Goal: Find contact information: Find contact information

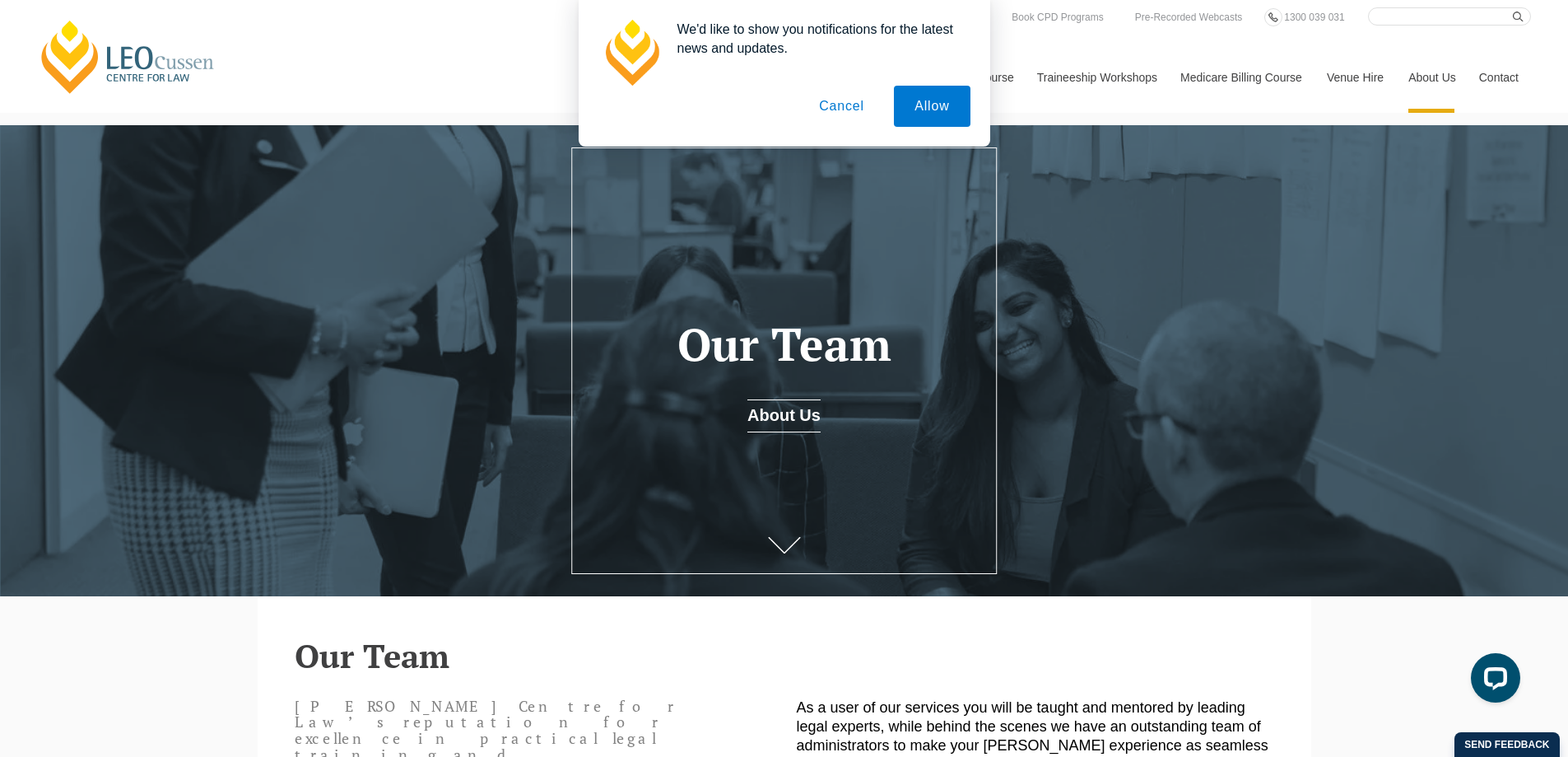
click at [850, 108] on button "Cancel" at bounding box center [841, 106] width 86 height 41
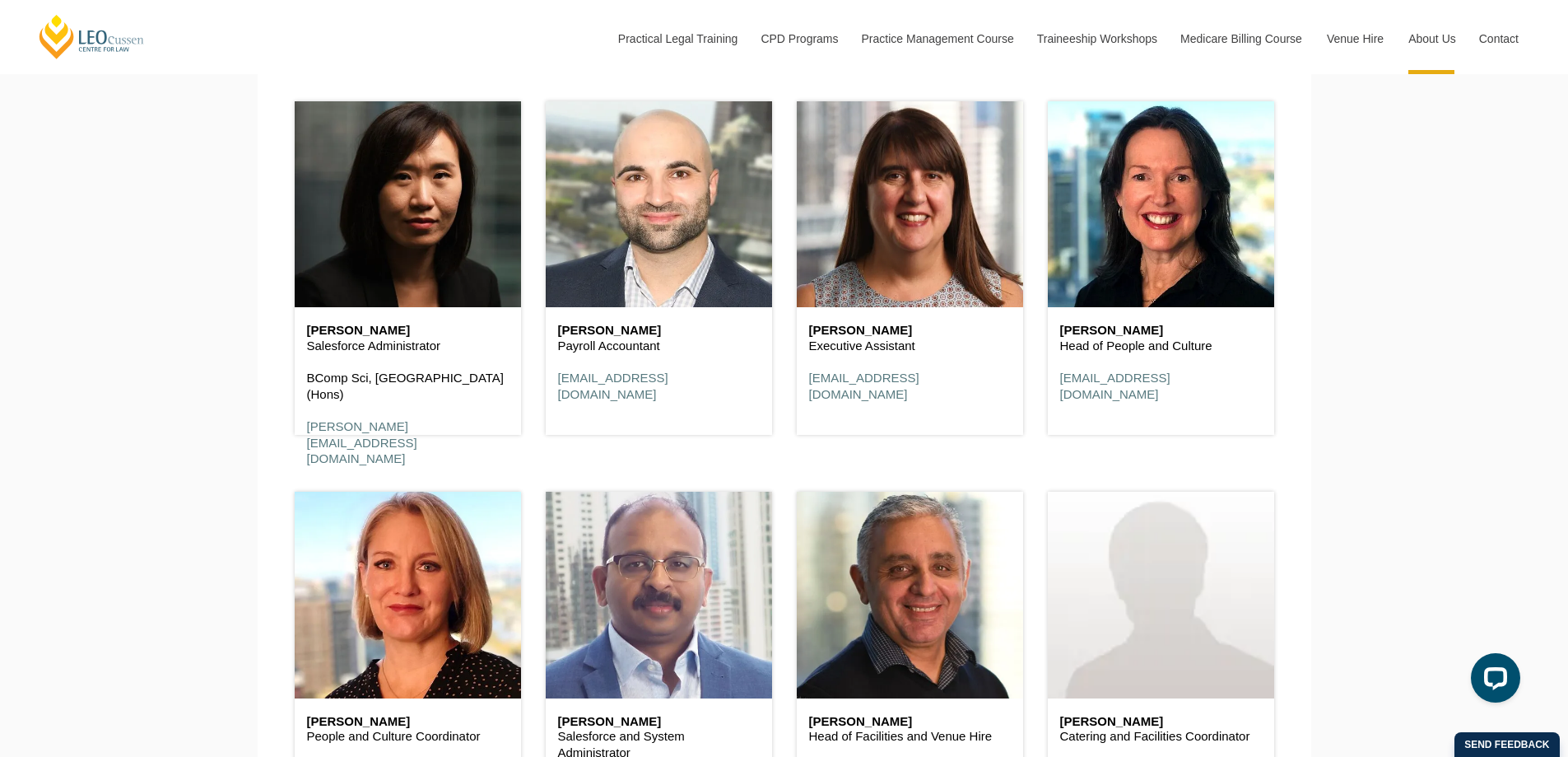
scroll to position [9552, 0]
